Goal: Task Accomplishment & Management: Use online tool/utility

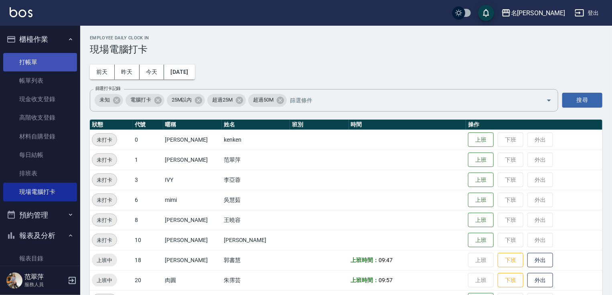
click at [32, 63] on link "打帳單" at bounding box center [40, 62] width 74 height 18
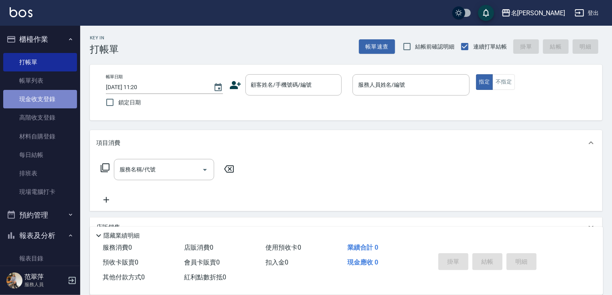
click at [50, 102] on link "現金收支登錄" at bounding box center [40, 99] width 74 height 18
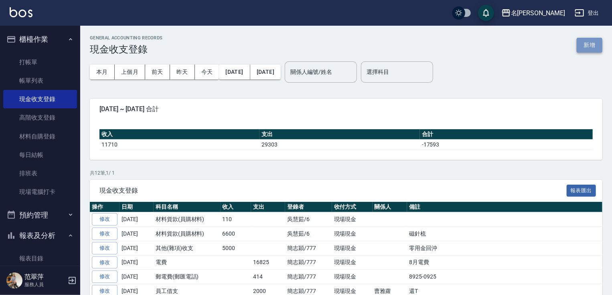
click at [593, 42] on button "新增" at bounding box center [589, 45] width 26 height 15
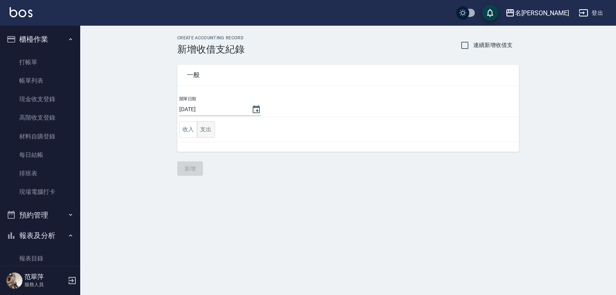
click at [206, 128] on button "支出" at bounding box center [206, 129] width 18 height 16
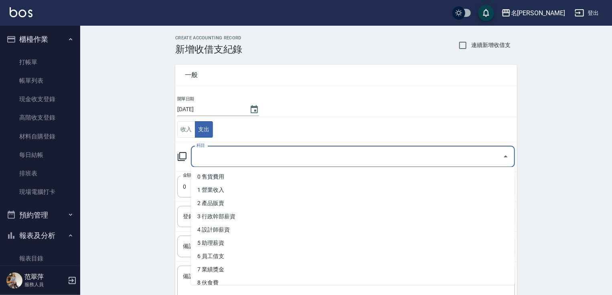
click at [221, 155] on input "科目" at bounding box center [346, 157] width 305 height 14
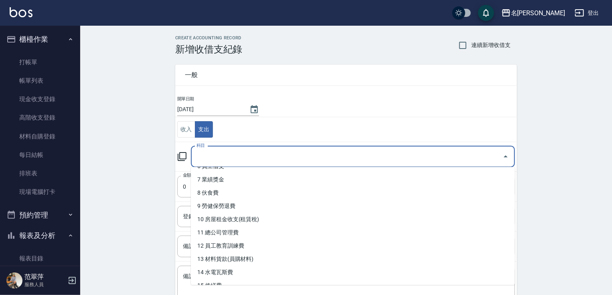
scroll to position [107, 0]
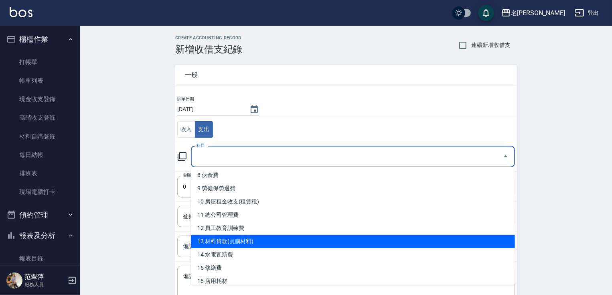
click at [194, 247] on li "13 材料貨款(員購材料)" at bounding box center [353, 240] width 324 height 13
type input "13 材料貨款(員購材料)"
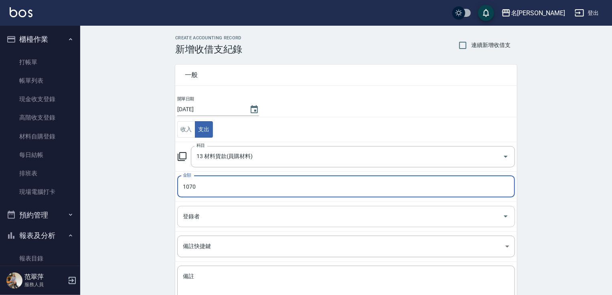
type input "1070"
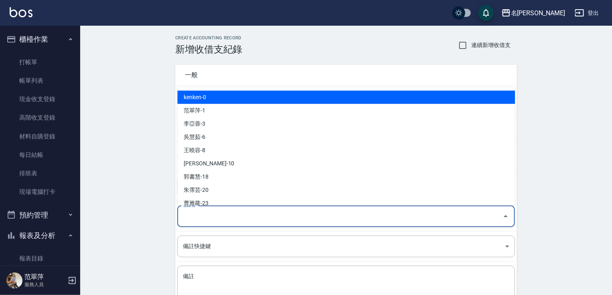
click at [202, 218] on input "登錄者" at bounding box center [340, 216] width 318 height 14
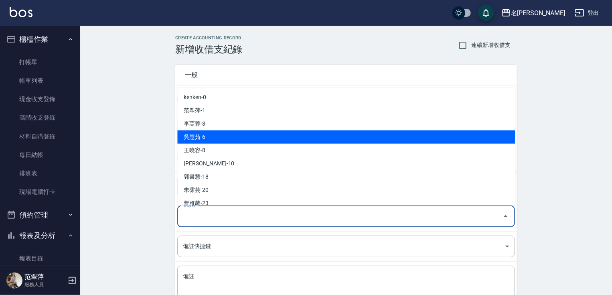
click at [205, 136] on li "吳慧茹-6" at bounding box center [346, 136] width 338 height 13
type input "吳慧茹-6"
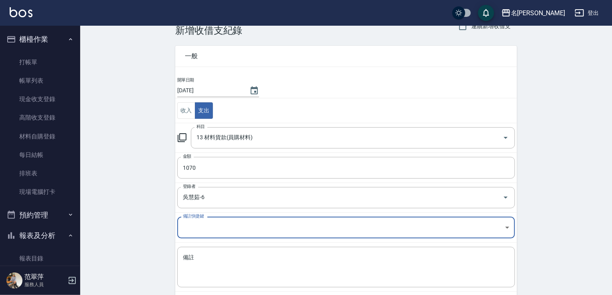
scroll to position [58, 0]
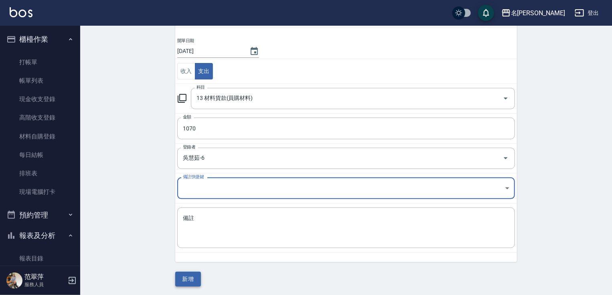
click at [190, 275] on button "新增" at bounding box center [188, 278] width 26 height 15
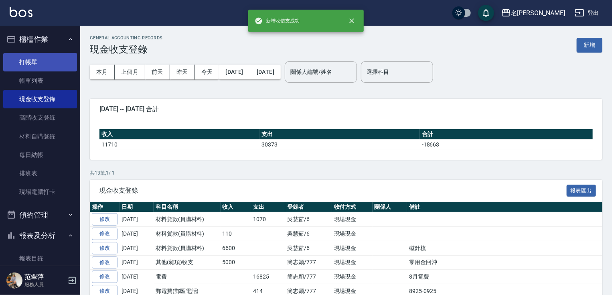
click at [29, 61] on link "打帳單" at bounding box center [40, 62] width 74 height 18
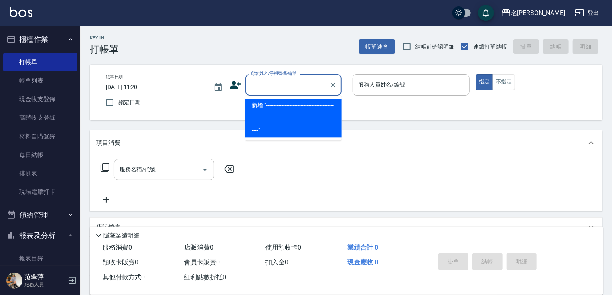
type input "-------------------------------------------------------------------------------…"
click at [333, 84] on icon "Clear" at bounding box center [333, 85] width 5 height 5
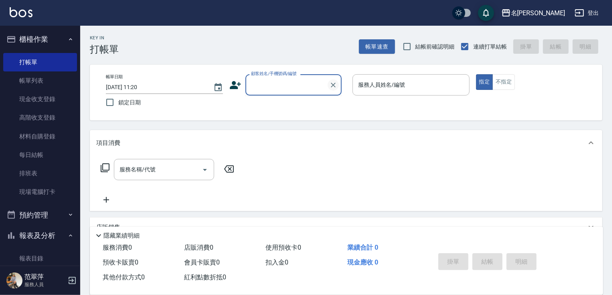
scroll to position [0, 0]
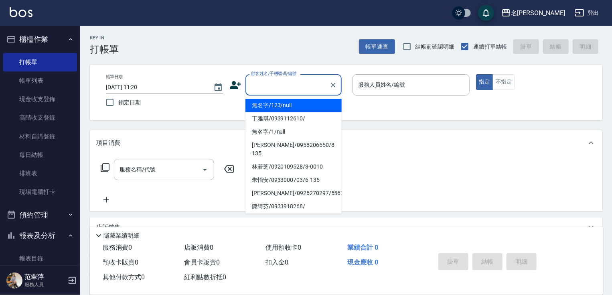
click at [293, 42] on div "Key In 打帳單 帳單速查 結帳前確認明細 連續打單結帳 掛單 結帳 明細" at bounding box center [341, 40] width 522 height 29
